Goal: Transaction & Acquisition: Purchase product/service

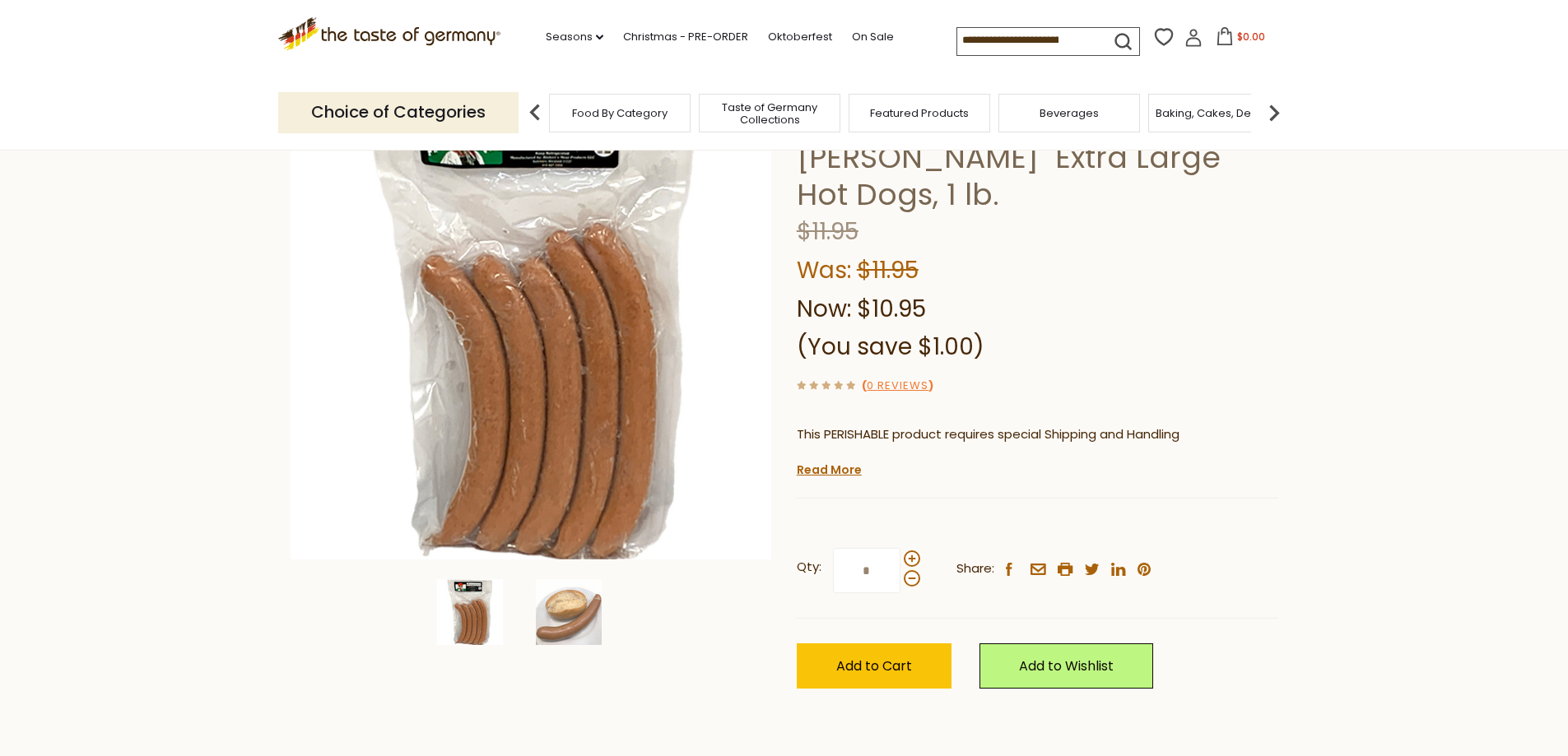
scroll to position [164, 0]
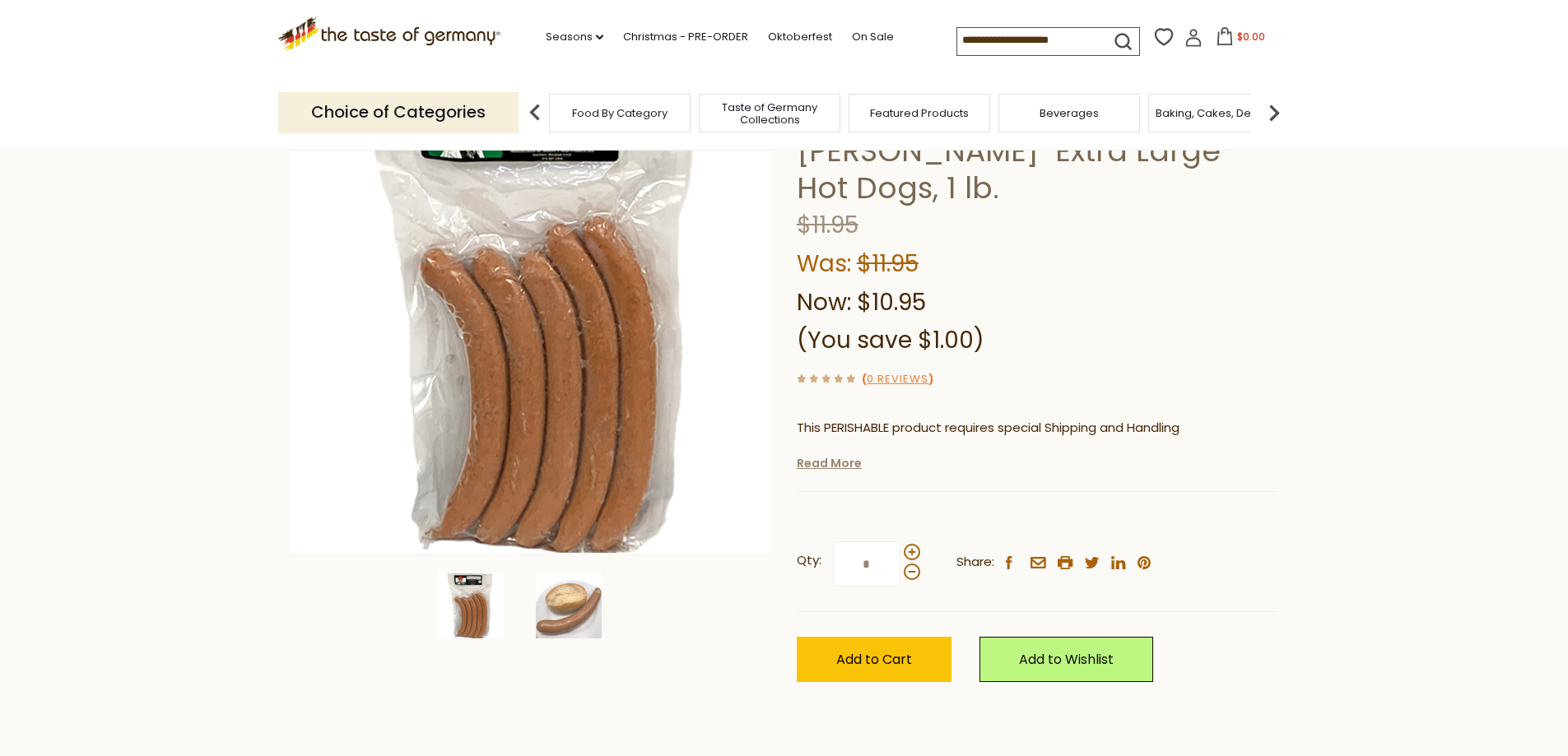
click at [820, 455] on link "Read More" at bounding box center [830, 463] width 65 height 17
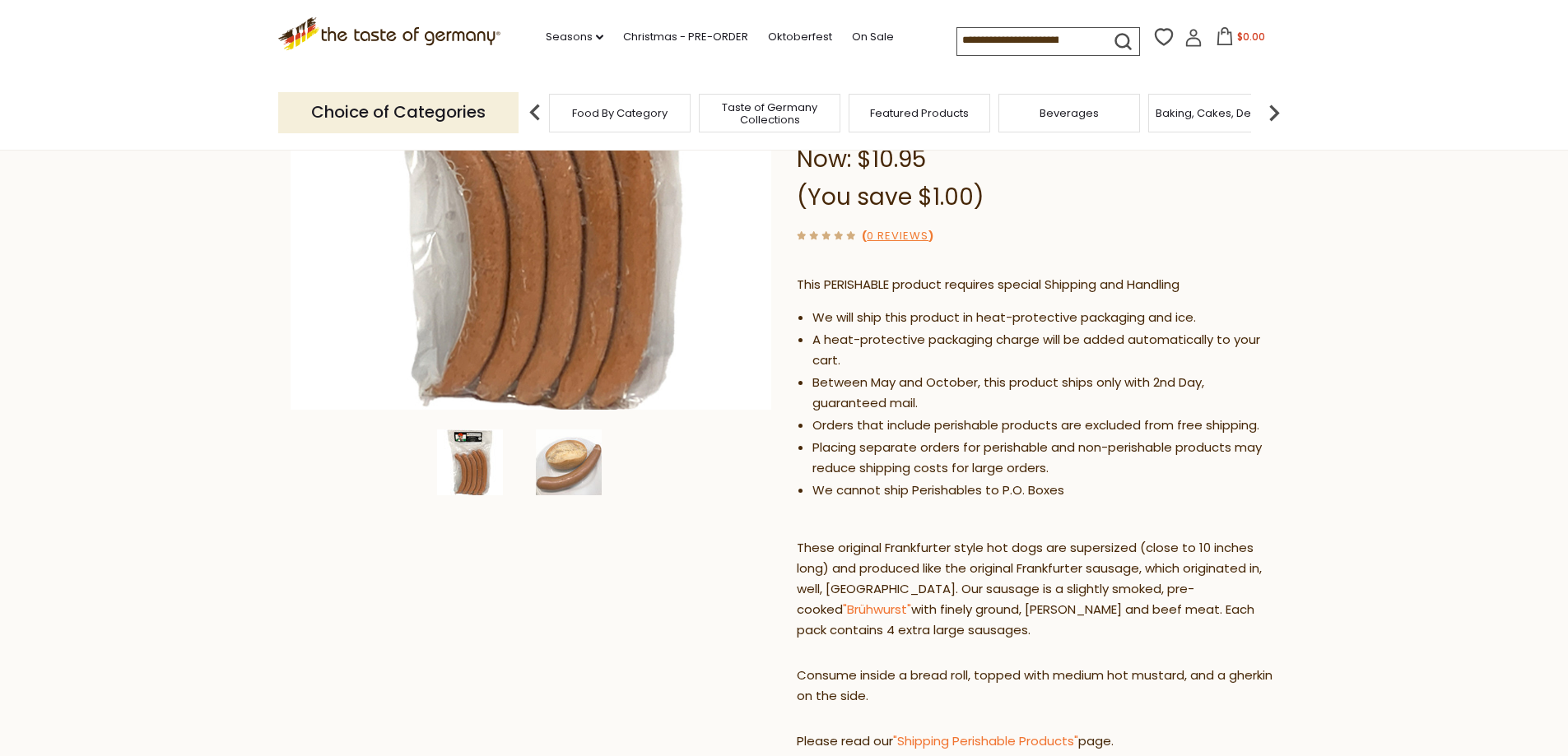
scroll to position [330, 0]
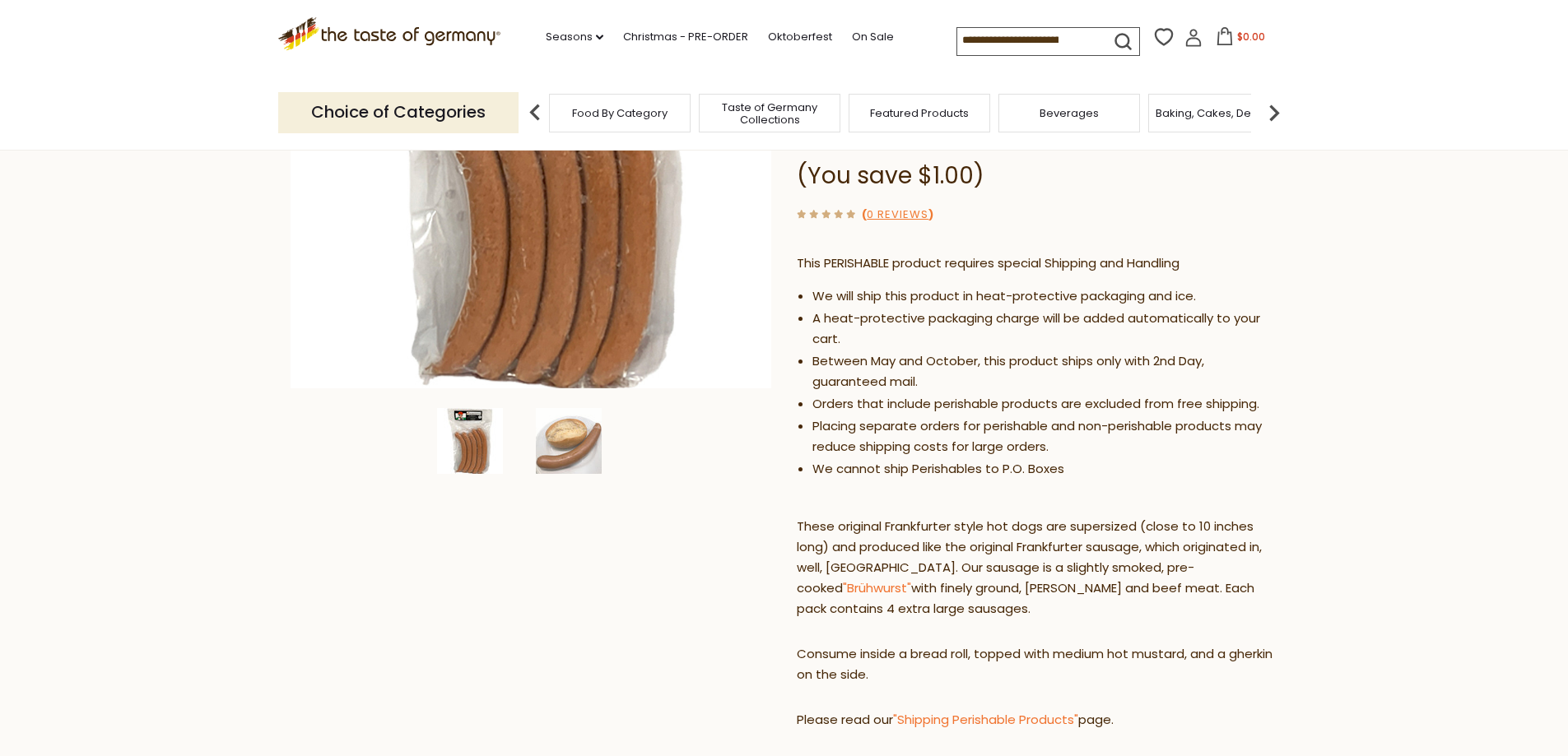
click at [483, 443] on img at bounding box center [469, 440] width 66 height 66
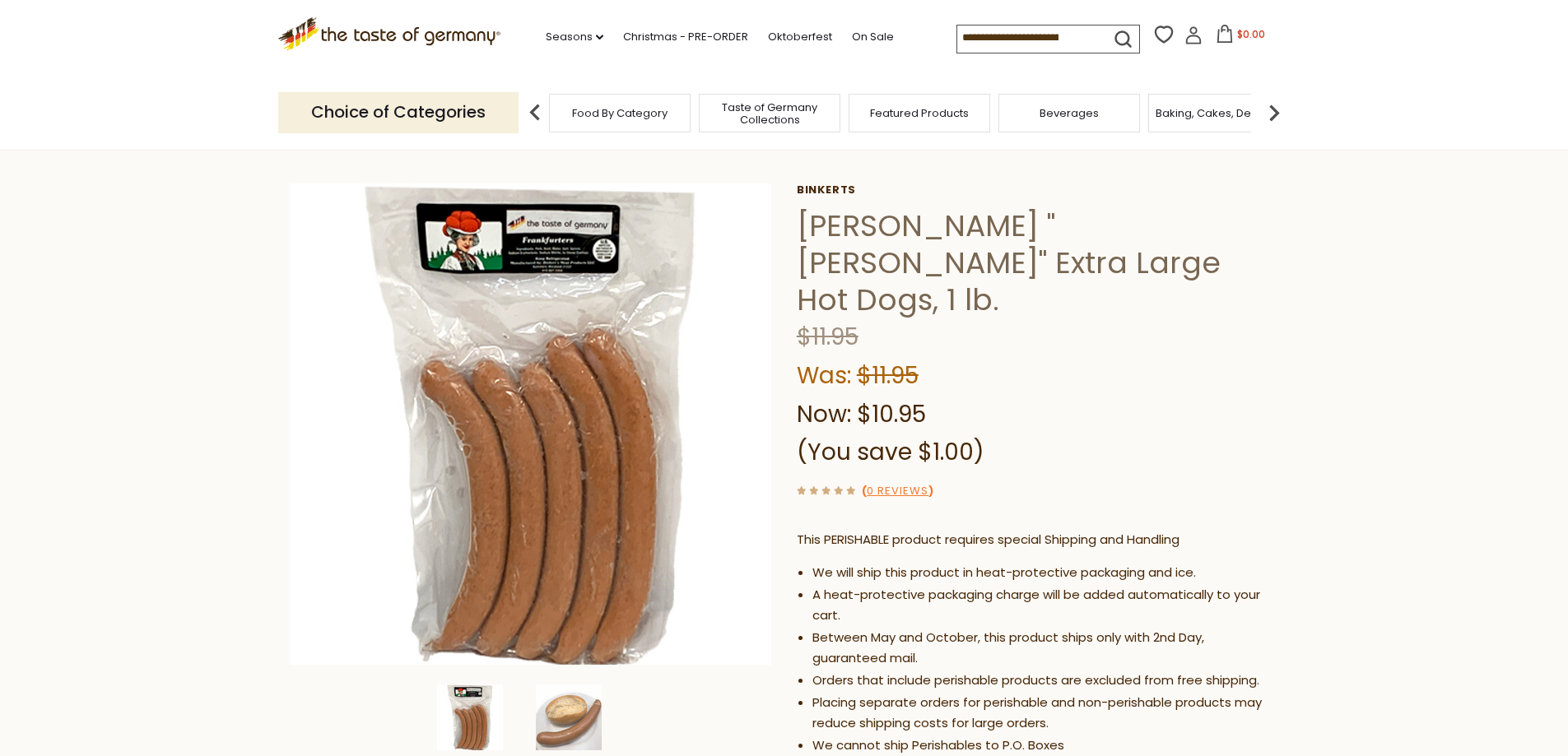
scroll to position [82, 0]
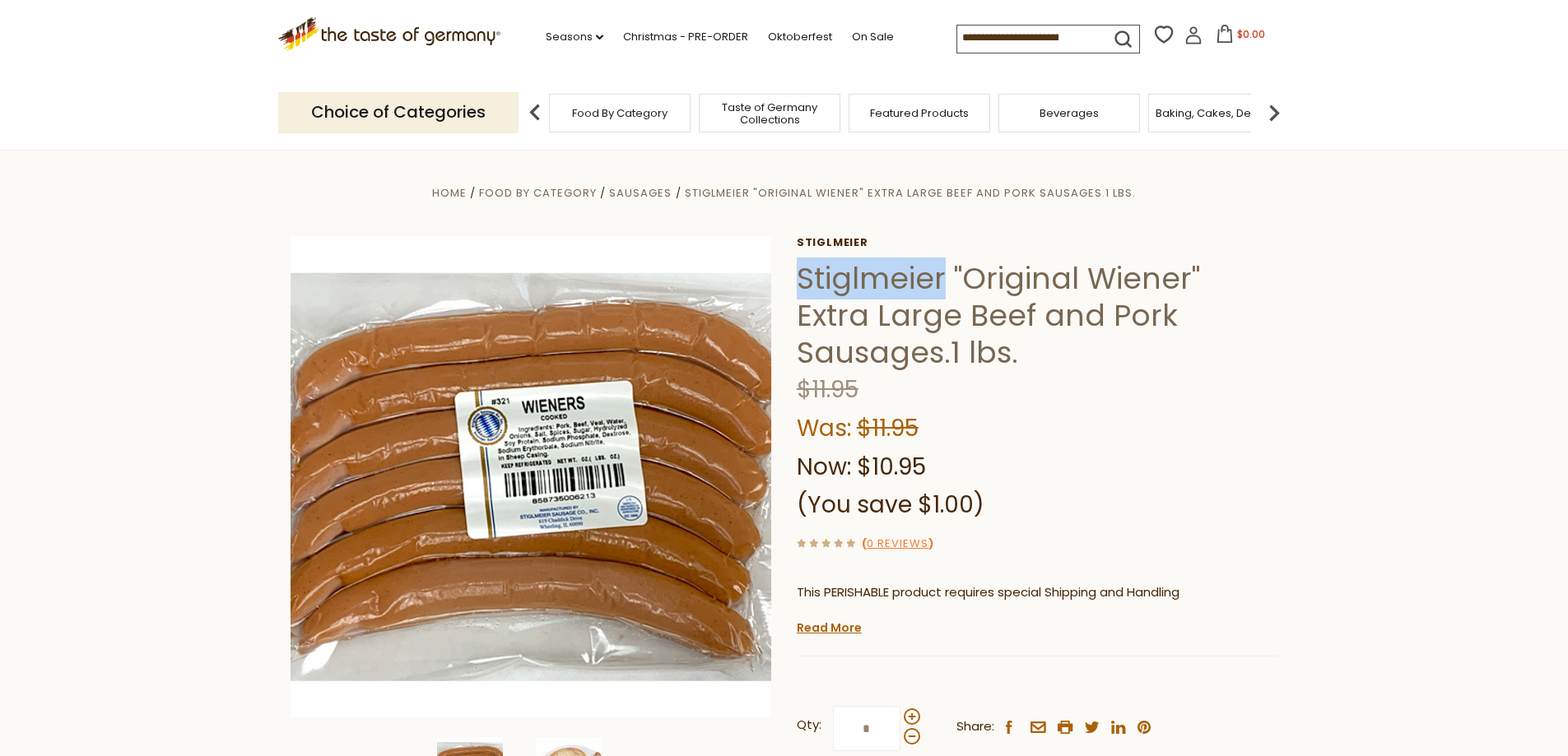
drag, startPoint x: 803, startPoint y: 276, endPoint x: 941, endPoint y: 297, distance: 139.6
click at [941, 297] on h1 "Stiglmeier "Original Wiener" Extra Large Beef and Pork Sausages.1 lbs." at bounding box center [1037, 316] width 481 height 111
copy h1 "Stiglmeier"
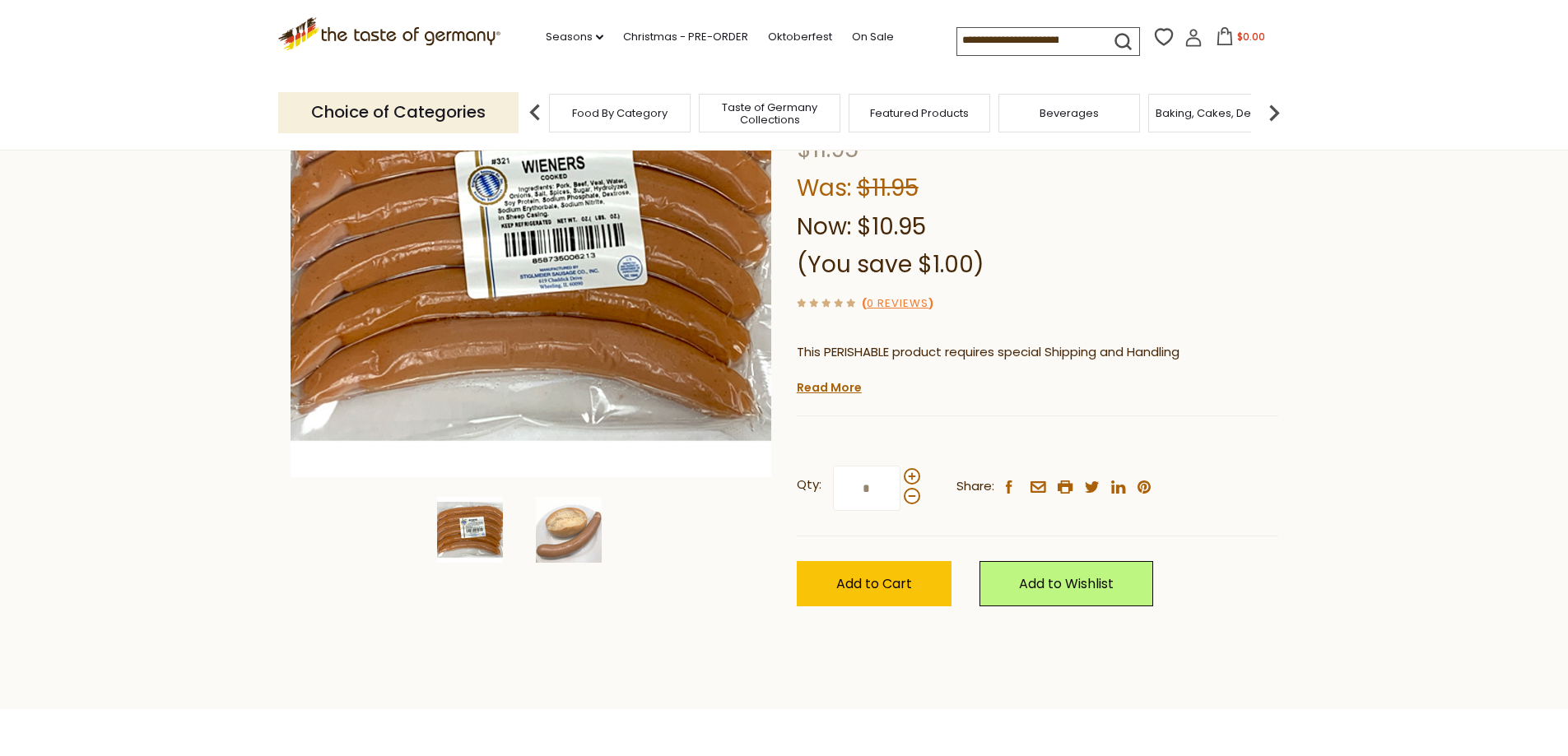
scroll to position [246, 0]
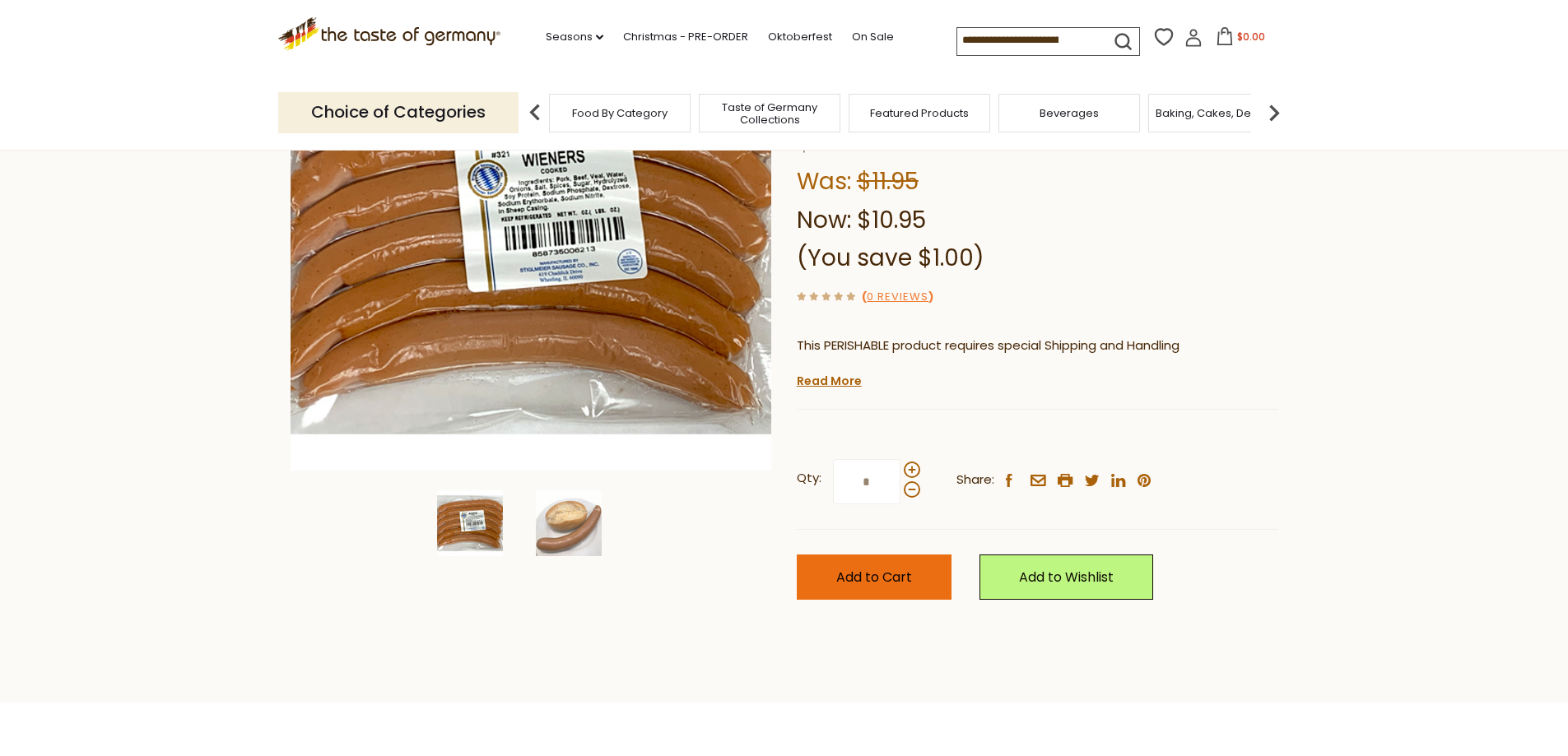
click at [871, 573] on span "Add to Cart" at bounding box center [874, 577] width 75 height 19
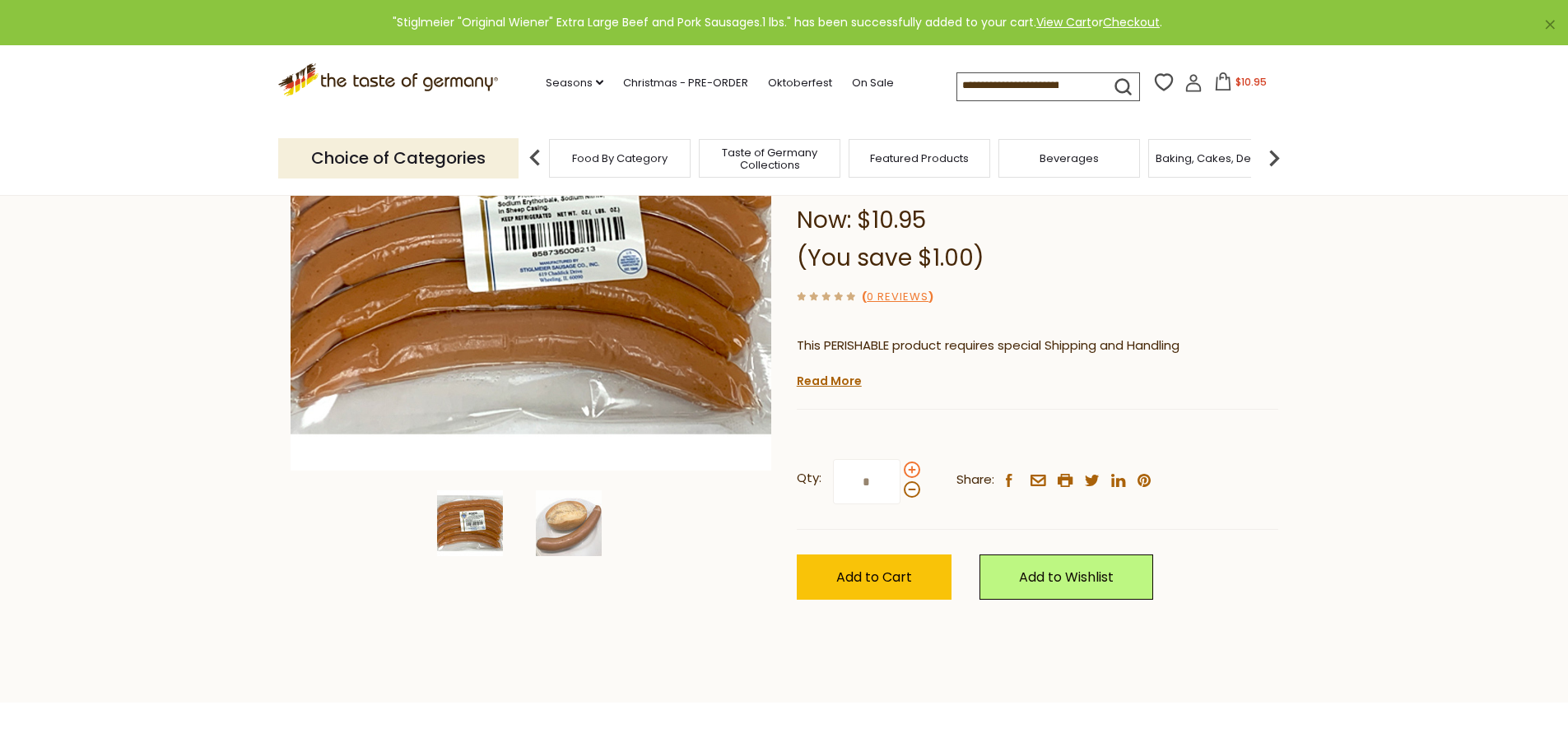
click at [911, 469] on span at bounding box center [912, 469] width 17 height 17
click at [901, 469] on input "*" at bounding box center [866, 482] width 67 height 46
click at [911, 469] on span at bounding box center [912, 469] width 17 height 17
click at [901, 469] on input "*" at bounding box center [866, 482] width 67 height 46
click at [911, 469] on span at bounding box center [912, 469] width 17 height 17
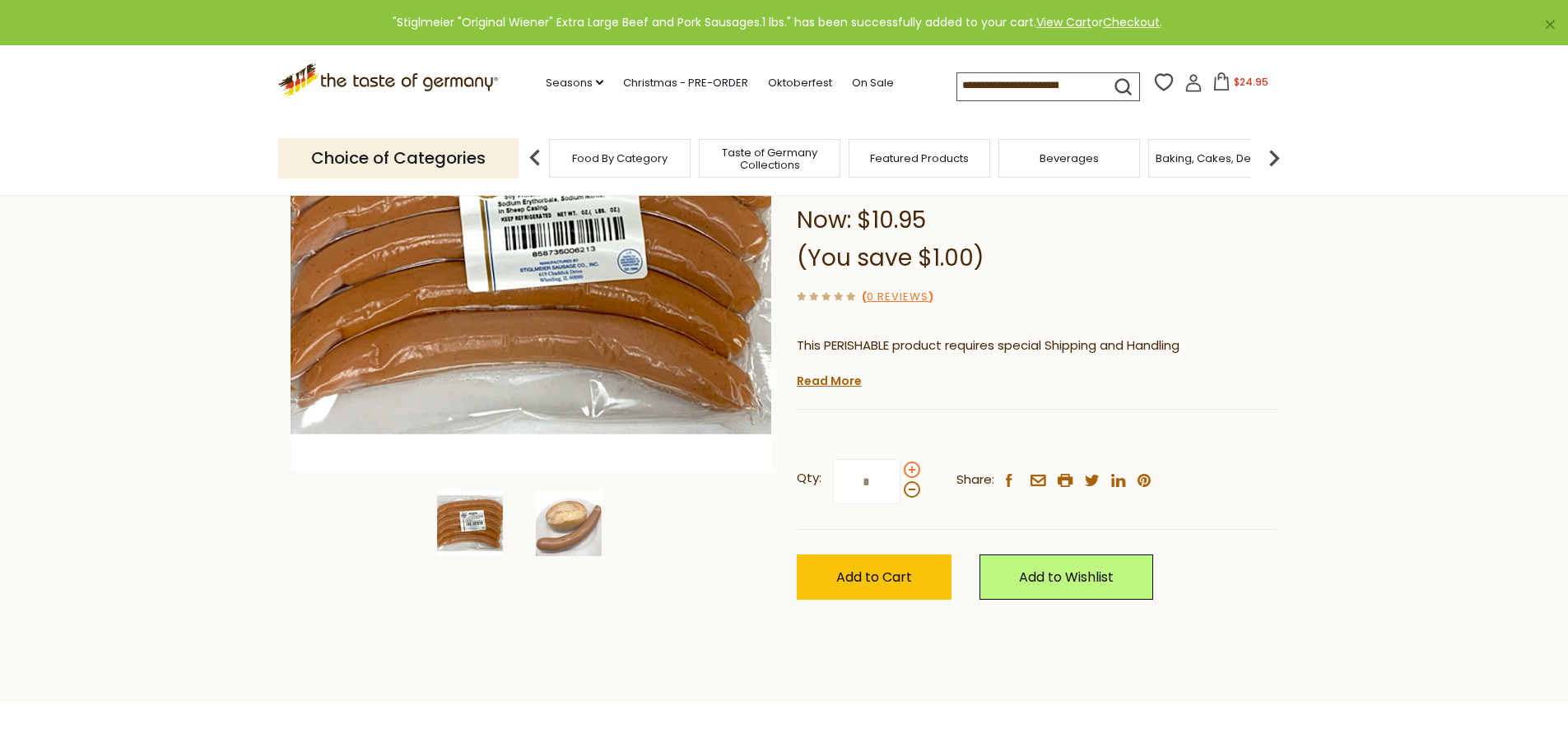
click at [901, 469] on input "*" at bounding box center [866, 482] width 67 height 46
click at [911, 469] on span at bounding box center [912, 469] width 17 height 17
click at [901, 469] on input "*" at bounding box center [866, 482] width 67 height 46
click at [911, 492] on span at bounding box center [912, 489] width 17 height 17
click at [901, 492] on input "*" at bounding box center [866, 482] width 67 height 46
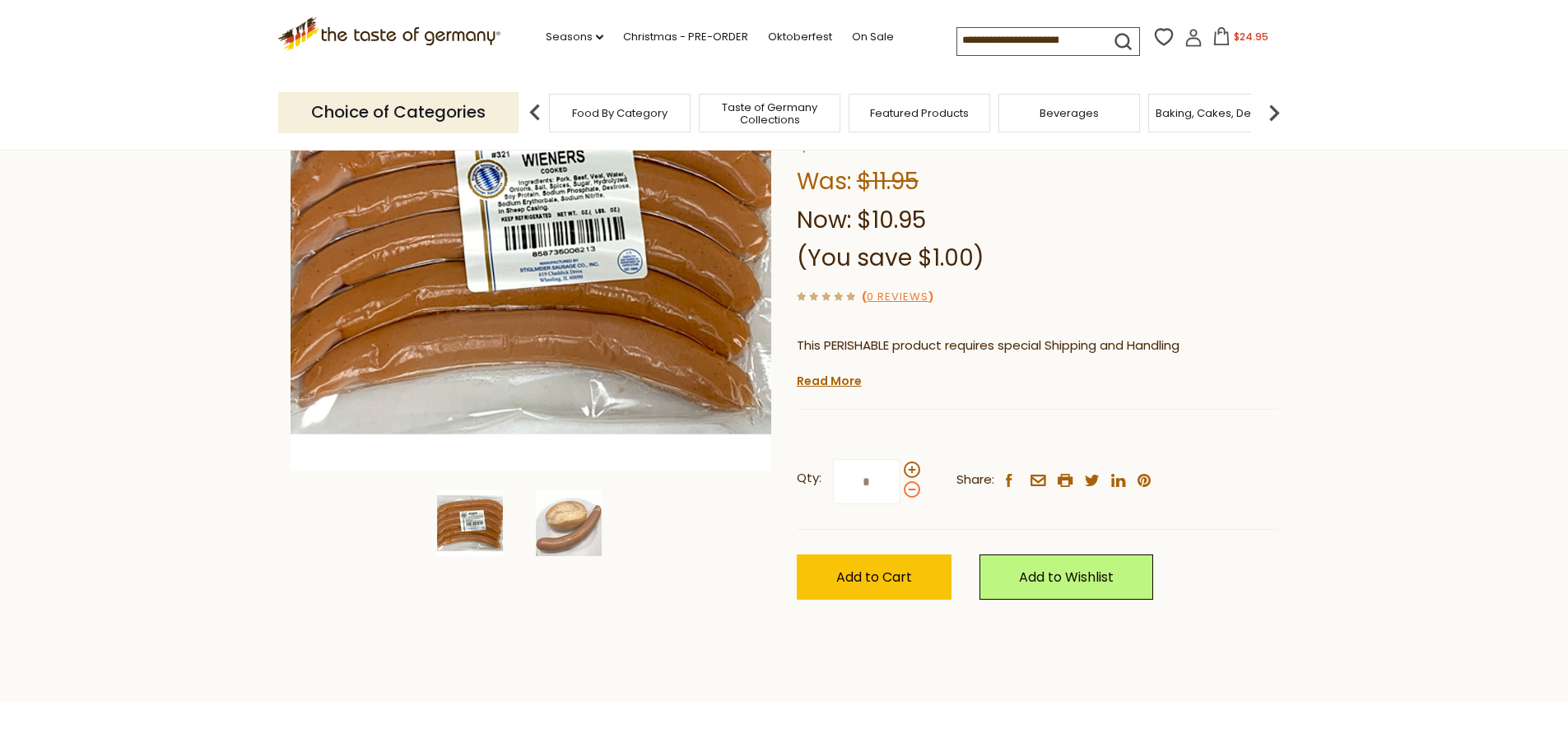
click at [911, 495] on span at bounding box center [912, 489] width 17 height 17
click at [901, 495] on input "*" at bounding box center [866, 482] width 67 height 46
type input "*"
click at [866, 576] on span "Add to Cart" at bounding box center [874, 577] width 75 height 19
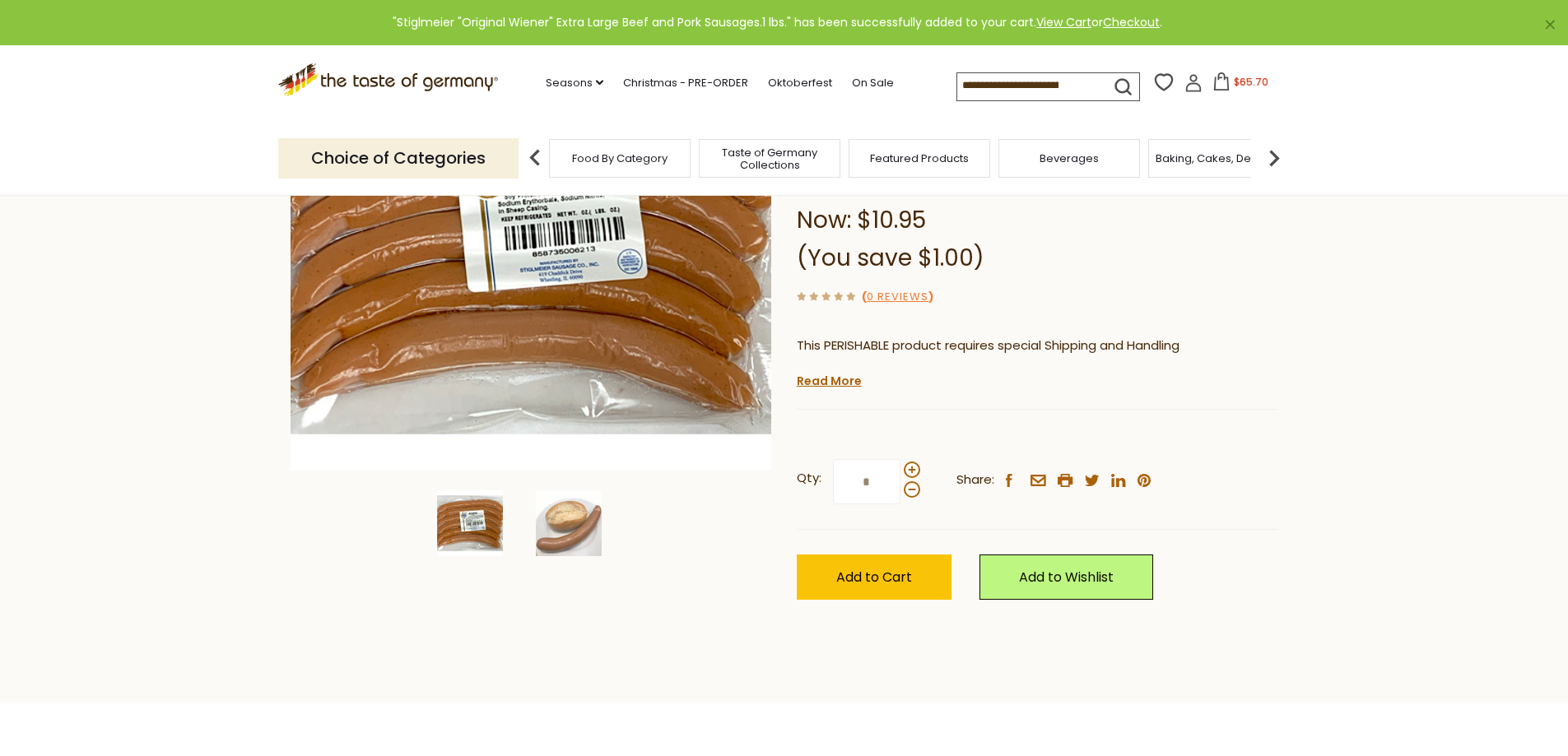
click at [1255, 74] on button "$65.70" at bounding box center [1240, 84] width 70 height 25
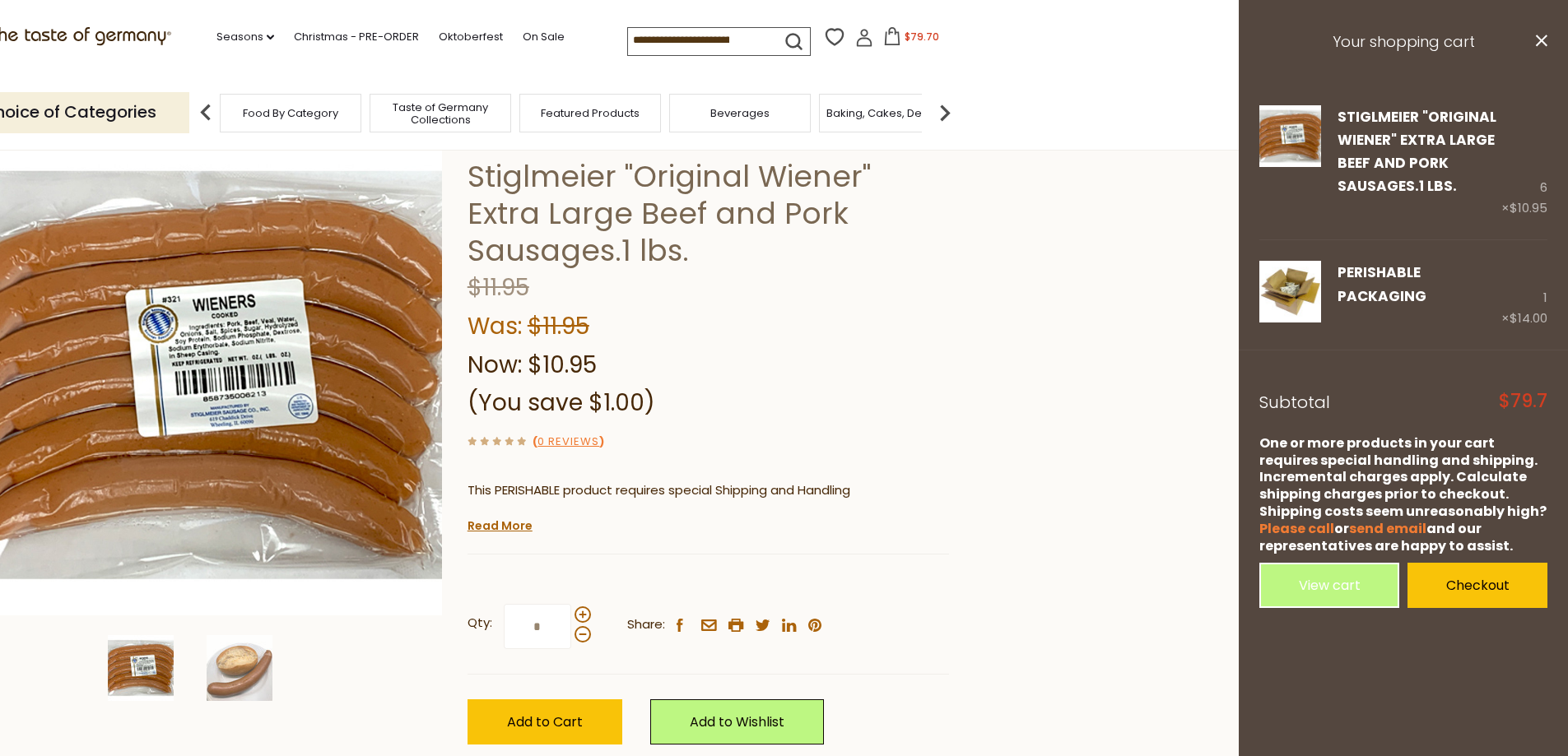
scroll to position [82, 0]
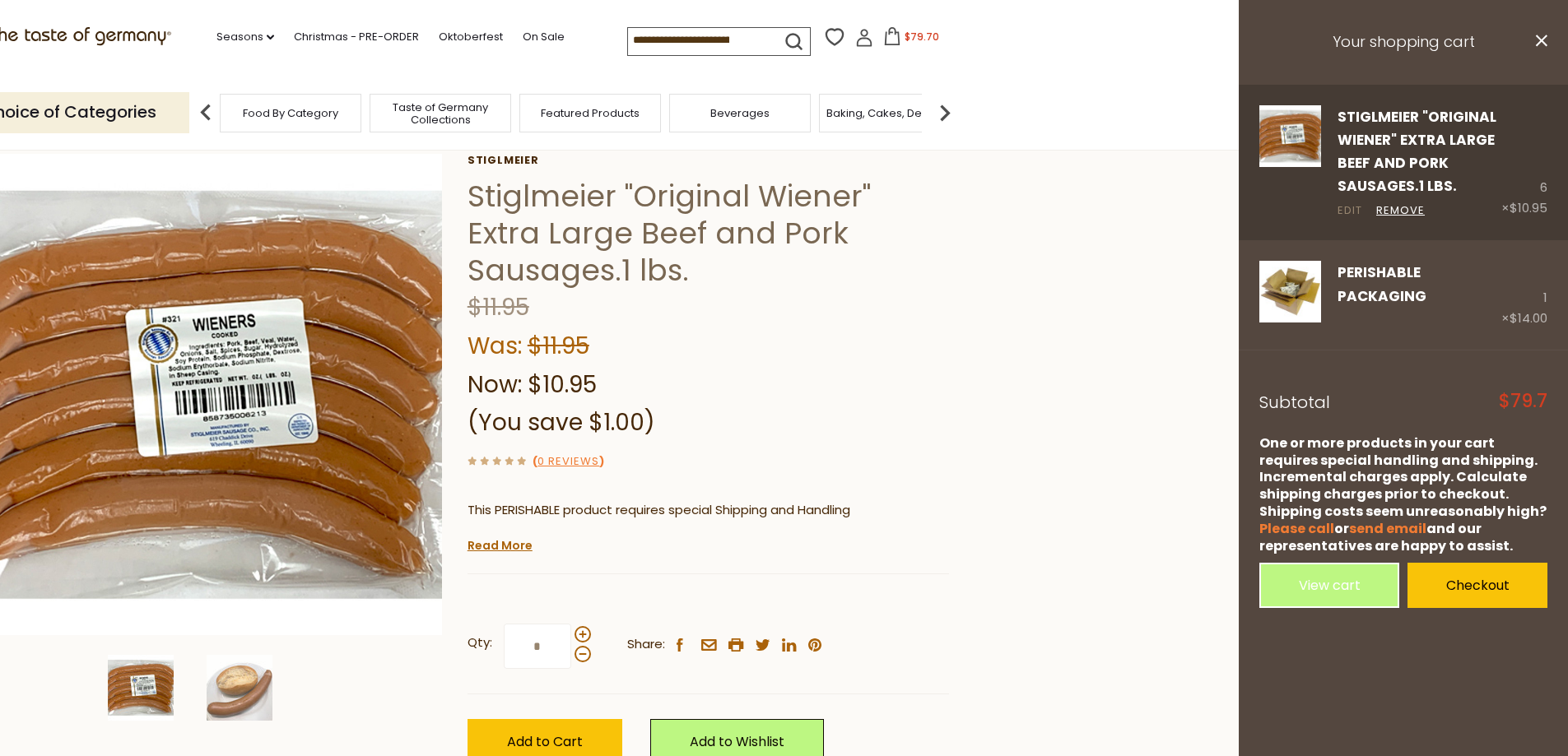
click at [1344, 217] on link "Edit" at bounding box center [1349, 211] width 25 height 17
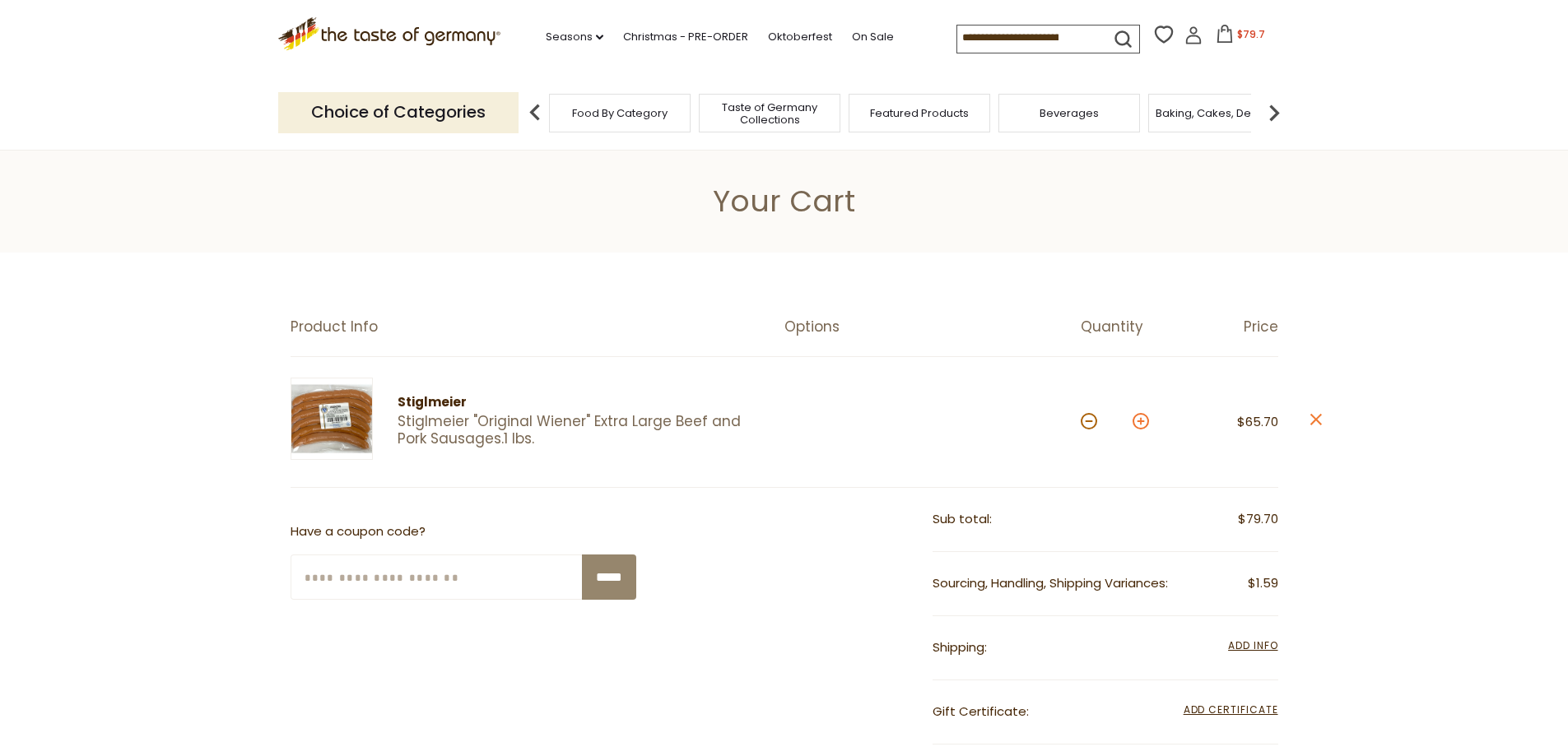
click at [1144, 425] on button at bounding box center [1140, 421] width 17 height 17
type input "*"
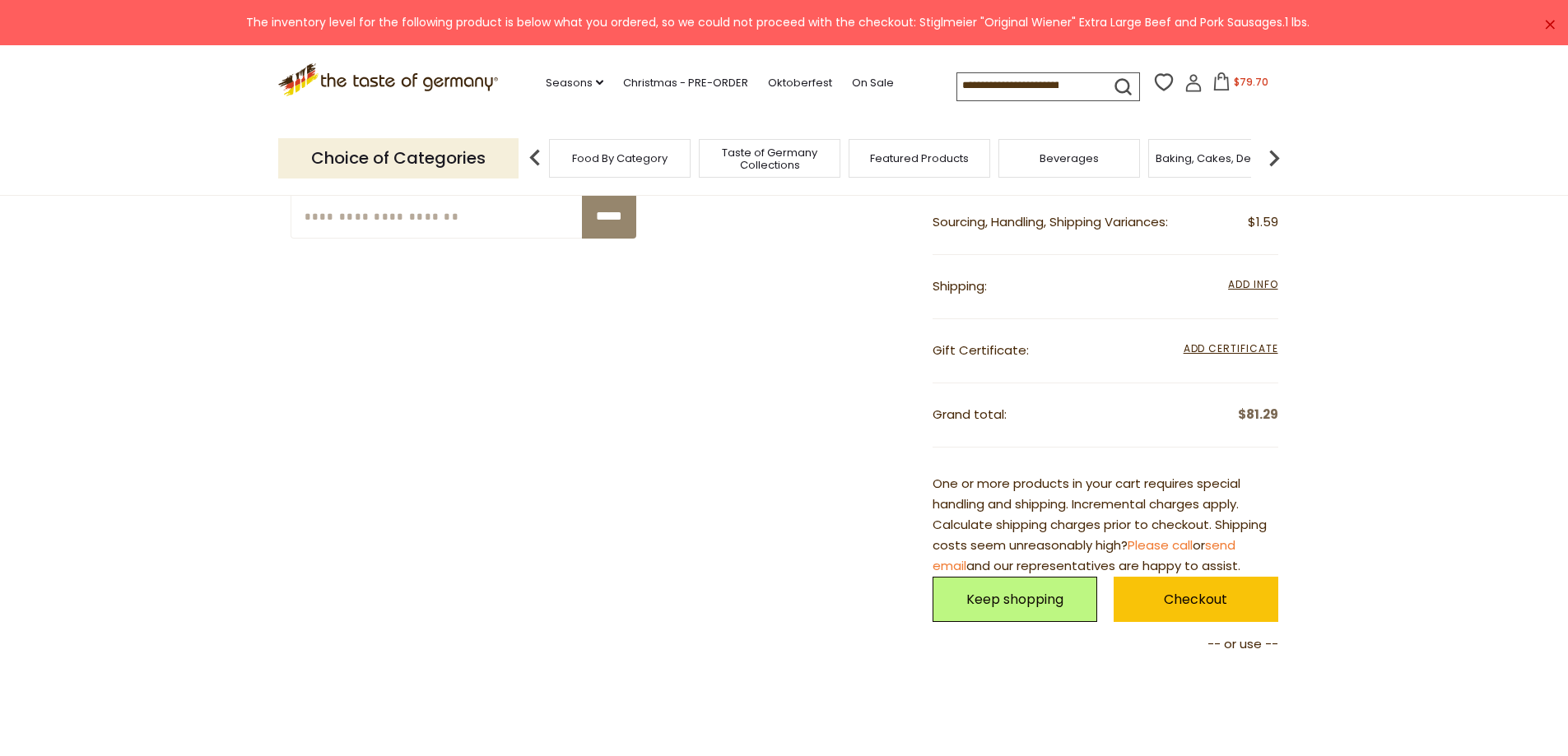
scroll to position [494, 0]
click at [1247, 281] on span "Add Info" at bounding box center [1252, 283] width 49 height 14
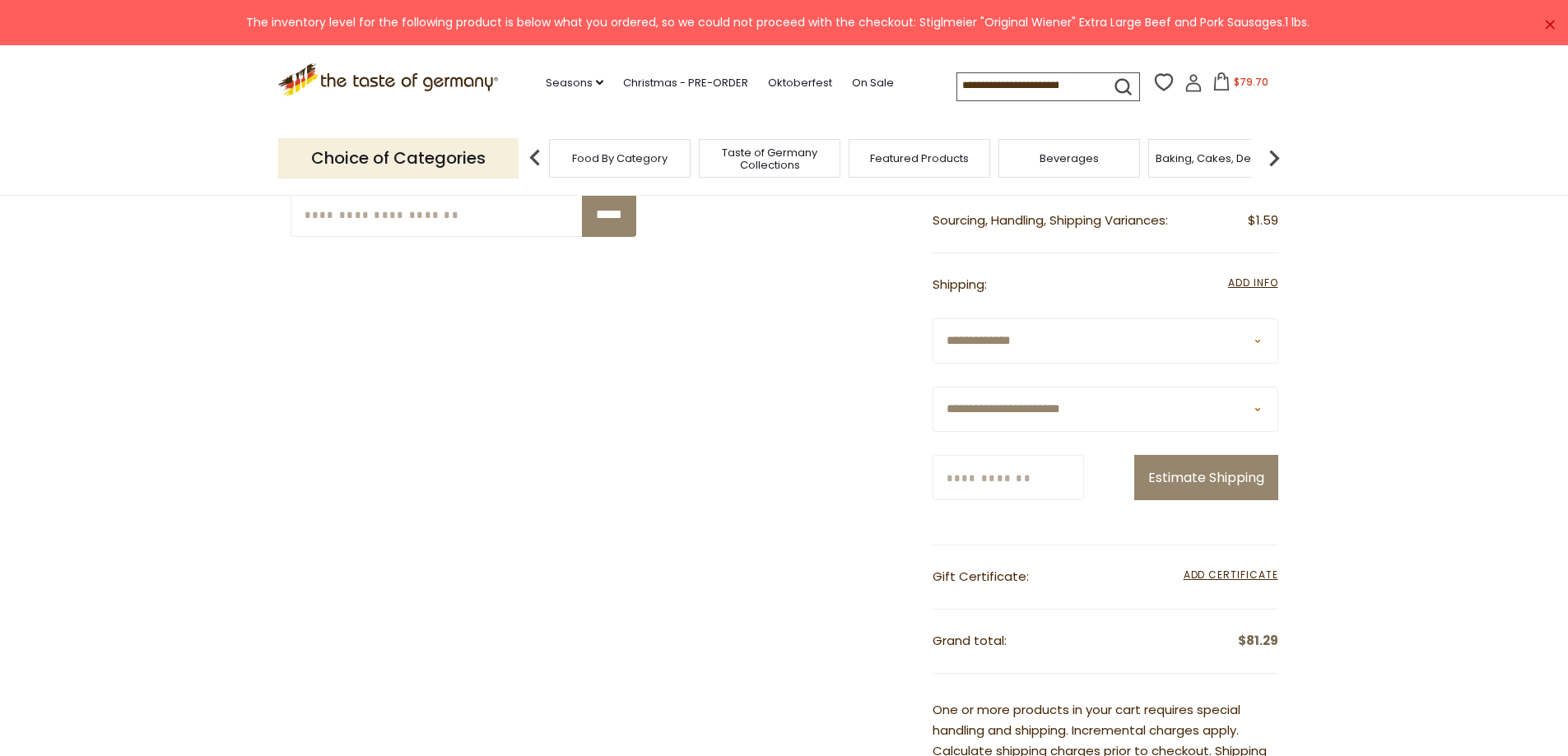
click at [1018, 416] on select "**********" at bounding box center [1105, 410] width 345 height 46
select select "**"
click at [932, 387] on select "**********" at bounding box center [1105, 410] width 345 height 46
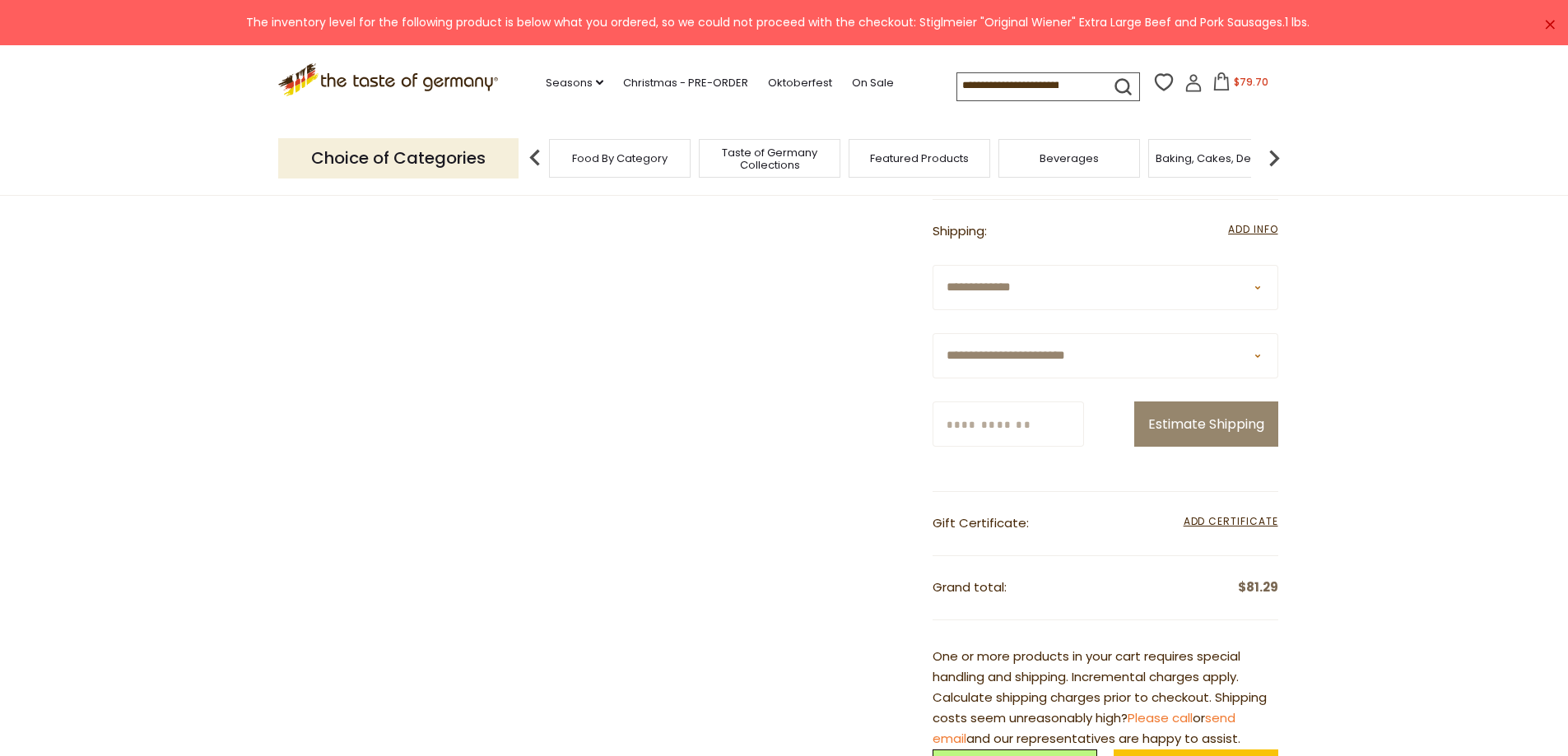
scroll to position [576, 0]
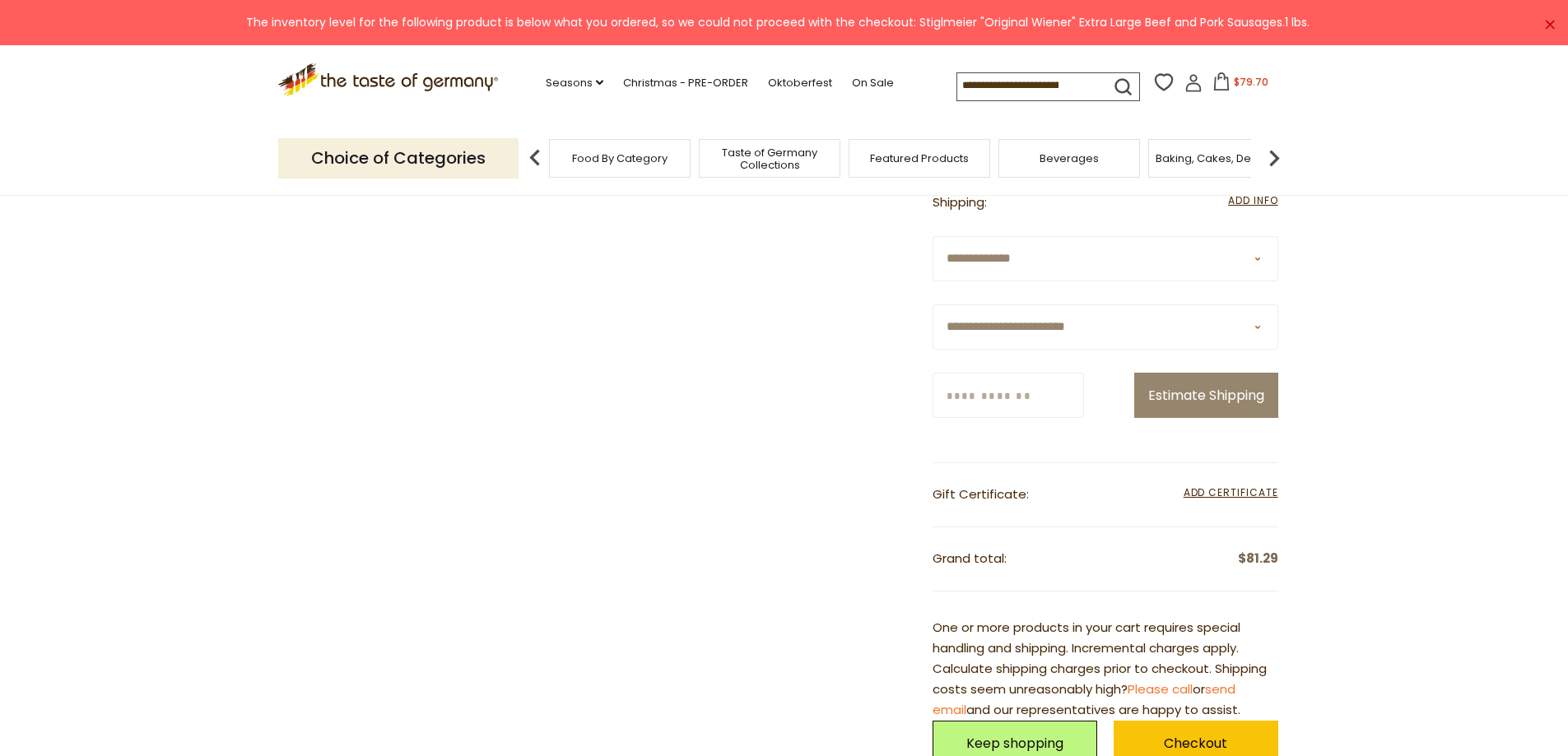
click at [995, 389] on input "Zip/Postcode" at bounding box center [1008, 396] width 151 height 46
type input "*****"
click at [1169, 398] on button "Estimate Shipping" at bounding box center [1206, 396] width 144 height 46
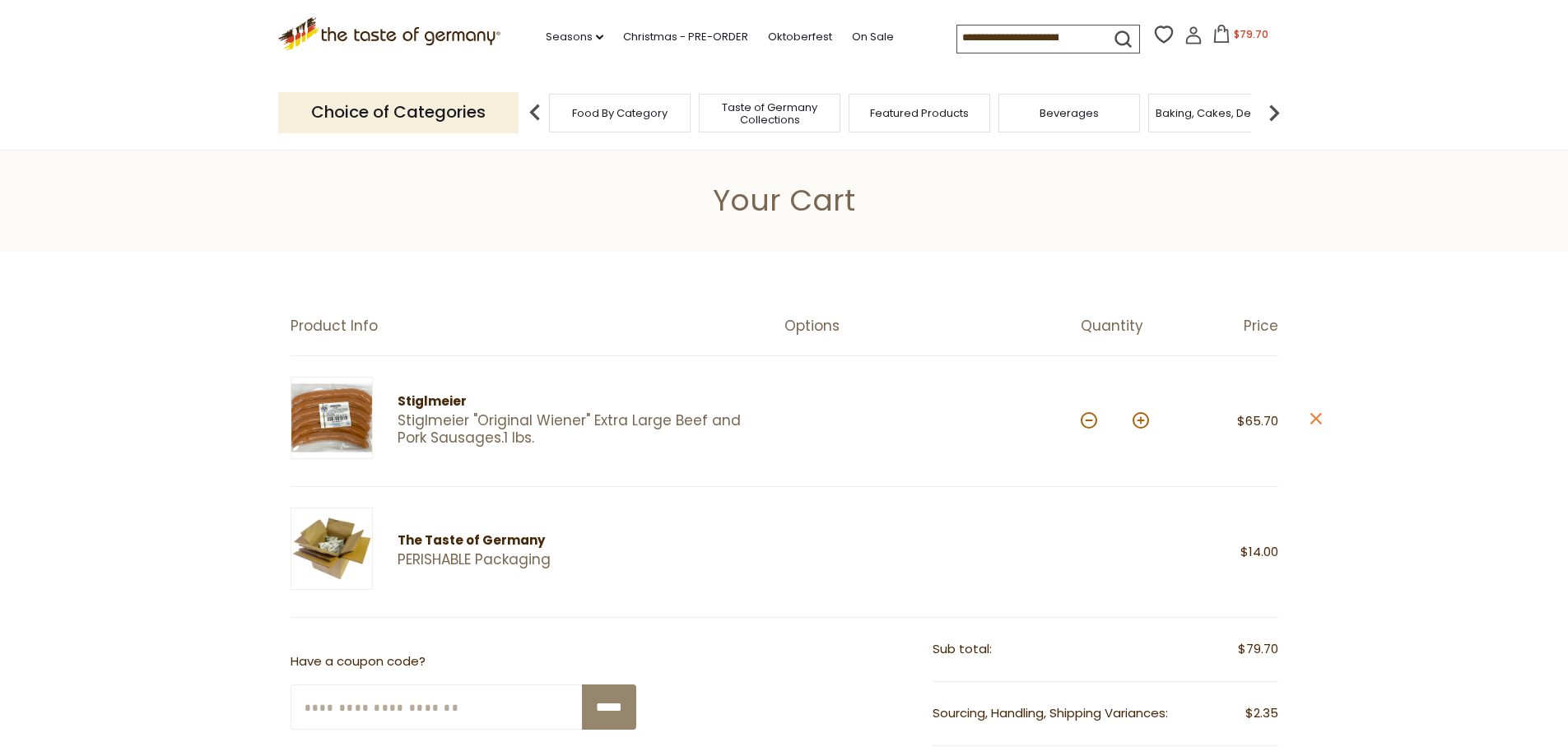
scroll to position [0, 0]
click at [432, 553] on link "PERISHABLE Packaging" at bounding box center [604, 560] width 413 height 17
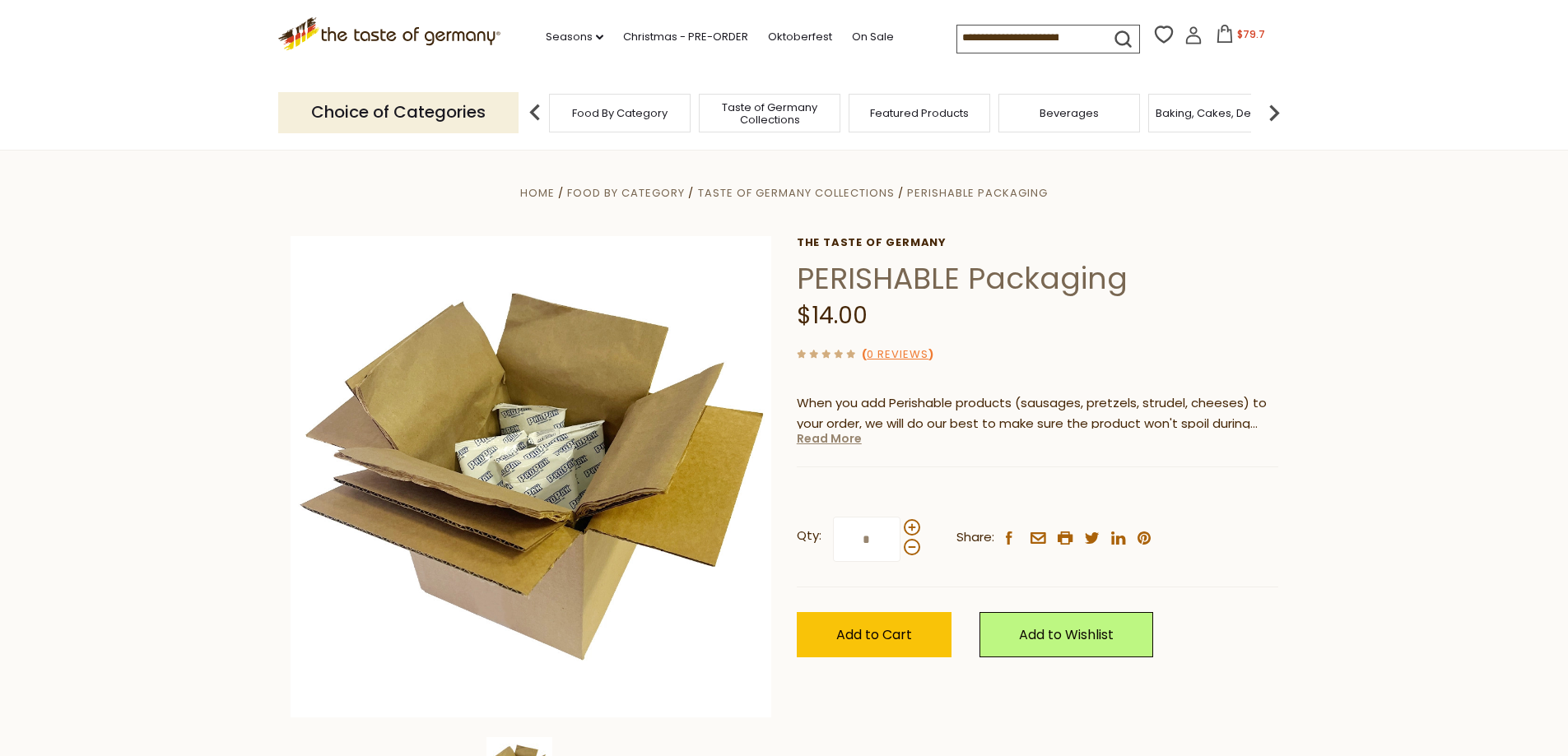
click at [808, 436] on link "Read More" at bounding box center [830, 438] width 65 height 17
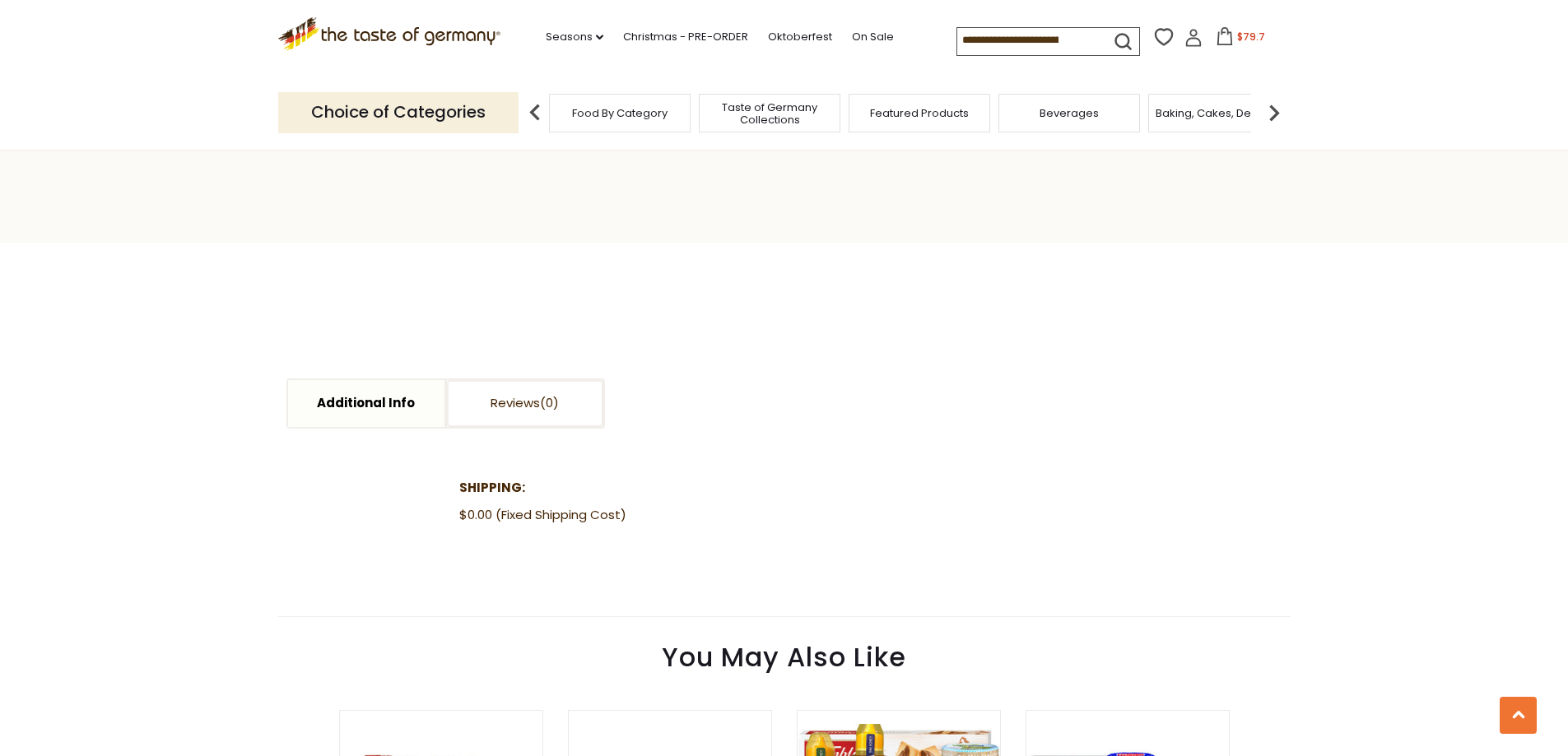
scroll to position [1070, 0]
